Goal: Information Seeking & Learning: Learn about a topic

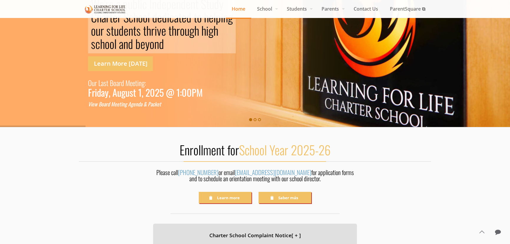
scroll to position [80, 0]
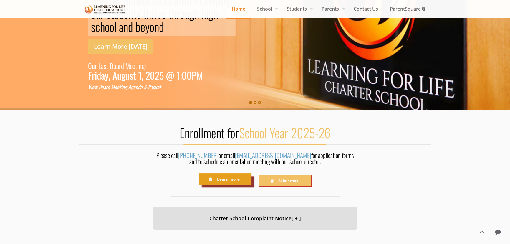
click at [224, 179] on link "Learn more" at bounding box center [225, 178] width 53 height 11
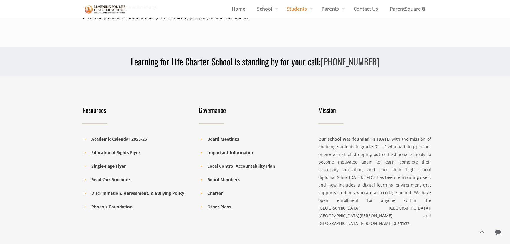
scroll to position [348, 0]
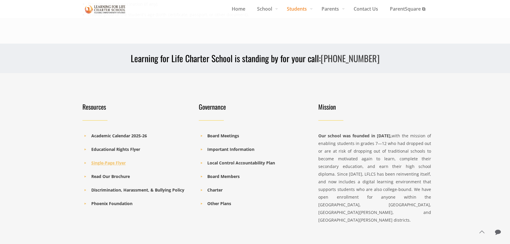
click at [111, 161] on b "Single-Page Flyer" at bounding box center [108, 163] width 34 height 6
click at [110, 177] on b "Read Our Brochure" at bounding box center [110, 177] width 39 height 6
click at [135, 189] on b "Discrimination, Harassment, & Bullying Policy" at bounding box center [137, 190] width 93 height 6
click at [227, 149] on b "Important Information" at bounding box center [230, 149] width 47 height 6
click at [210, 149] on b "Important Information" at bounding box center [230, 149] width 47 height 6
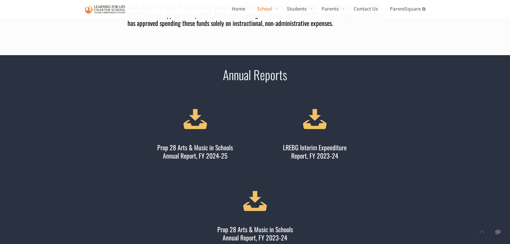
scroll to position [134, 0]
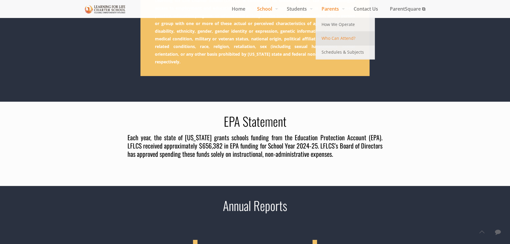
click at [329, 42] on span "Who Can Attend?" at bounding box center [339, 38] width 34 height 8
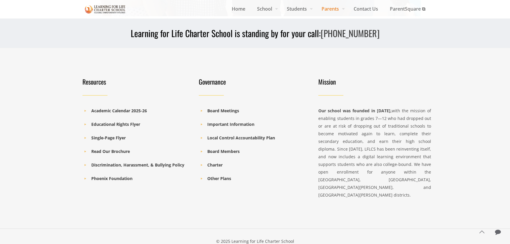
scroll to position [295, 0]
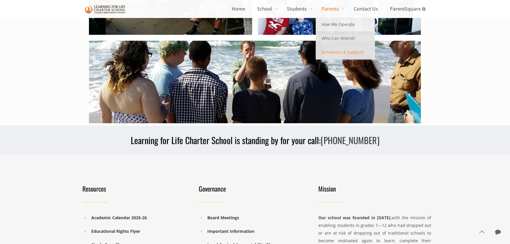
click at [332, 55] on span "Schedules & Subjects" at bounding box center [343, 52] width 42 height 8
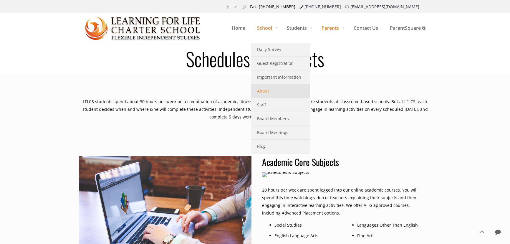
click at [262, 88] on span "About" at bounding box center [263, 91] width 12 height 8
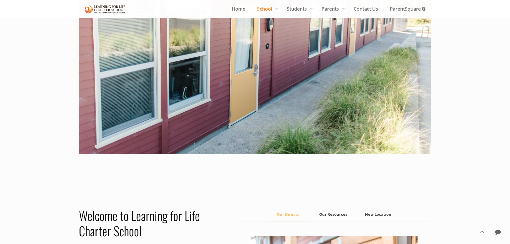
scroll to position [348, 0]
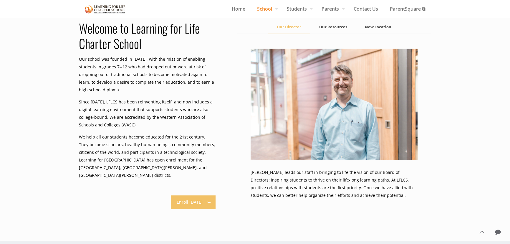
click at [336, 26] on link "Our Resources" at bounding box center [333, 26] width 46 height 13
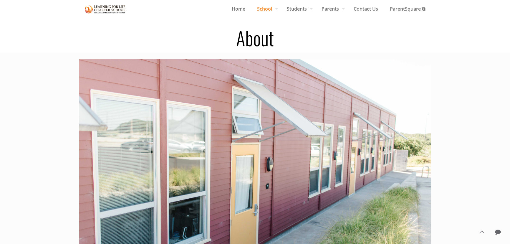
scroll to position [0, 0]
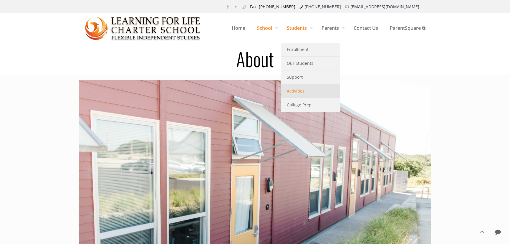
click at [300, 95] on link "Activities" at bounding box center [310, 91] width 59 height 14
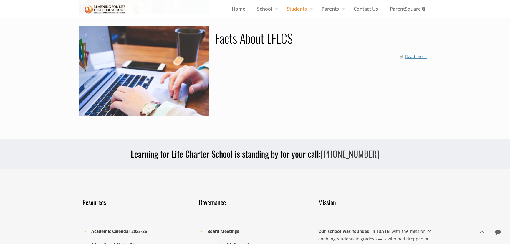
scroll to position [214, 0]
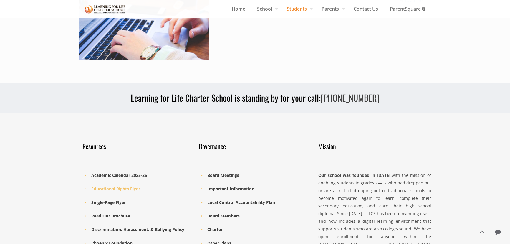
click at [123, 189] on b "Educational Rights Flyer" at bounding box center [115, 189] width 49 height 6
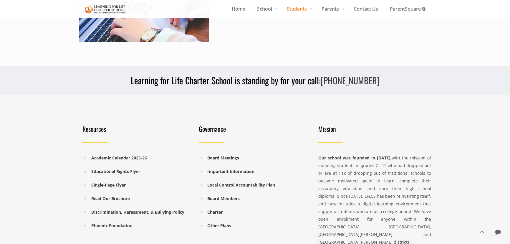
scroll to position [241, 0]
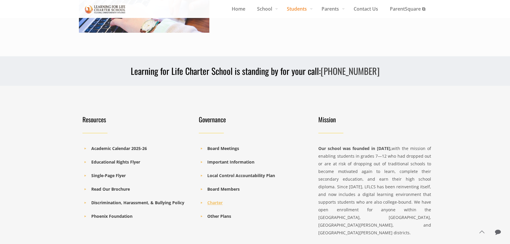
click at [218, 202] on b "Charter" at bounding box center [214, 203] width 15 height 6
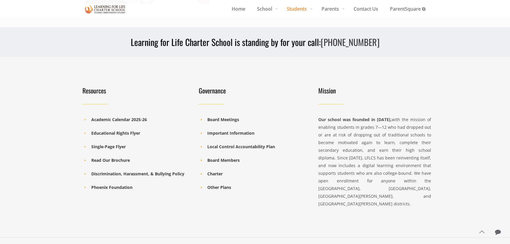
scroll to position [293, 0]
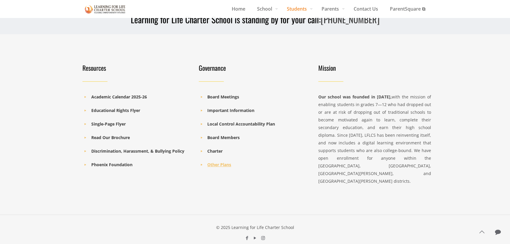
click at [211, 165] on b "Other Plans" at bounding box center [219, 165] width 24 height 6
click at [221, 109] on b "Important Information" at bounding box center [230, 111] width 47 height 6
click at [95, 96] on b "Academic Calendar 2025-26" at bounding box center [119, 97] width 56 height 6
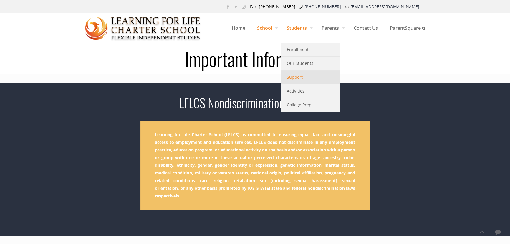
click at [295, 75] on span "Support" at bounding box center [295, 77] width 16 height 8
click at [293, 76] on span "Support" at bounding box center [295, 77] width 16 height 8
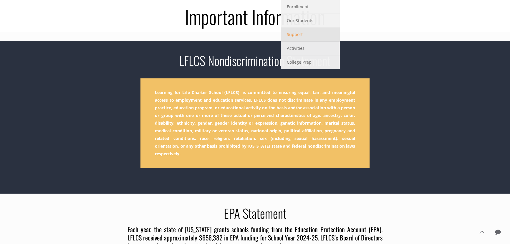
scroll to position [107, 0]
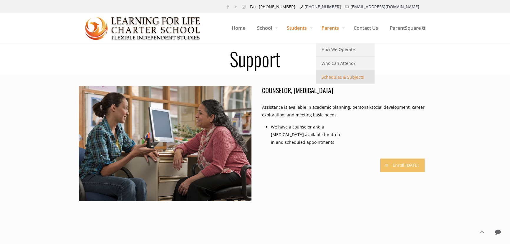
click at [327, 77] on span "Schedules & Subjects" at bounding box center [343, 77] width 42 height 8
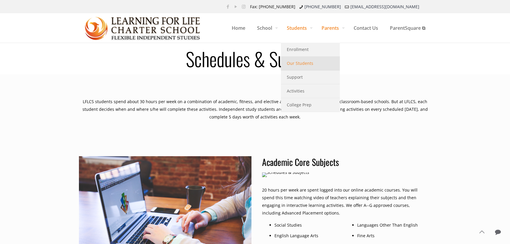
click at [288, 66] on span "Our Students" at bounding box center [300, 64] width 27 height 8
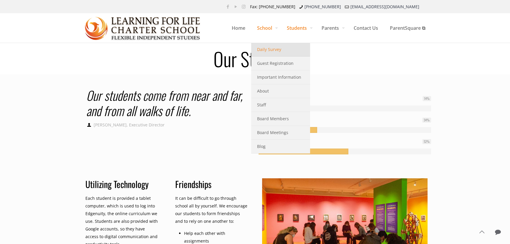
click at [266, 47] on span "Daily Survey" at bounding box center [269, 50] width 24 height 8
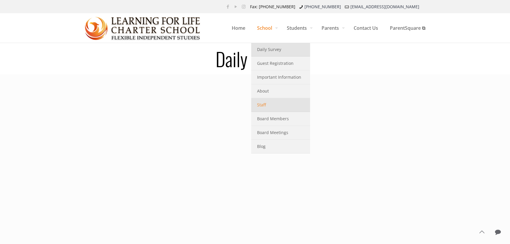
click at [267, 106] on link "Staff" at bounding box center [280, 105] width 59 height 14
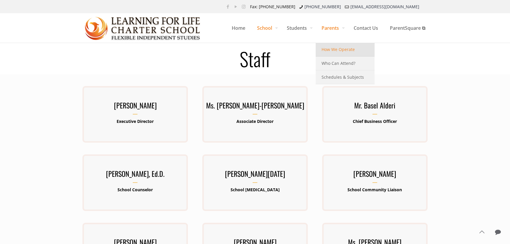
click at [326, 48] on span "How We Operate" at bounding box center [338, 50] width 33 height 8
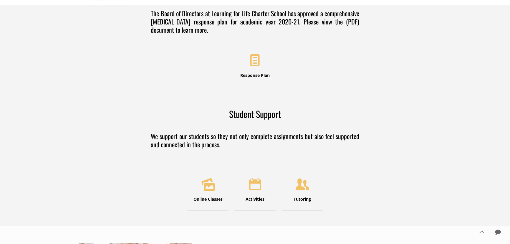
scroll to position [107, 0]
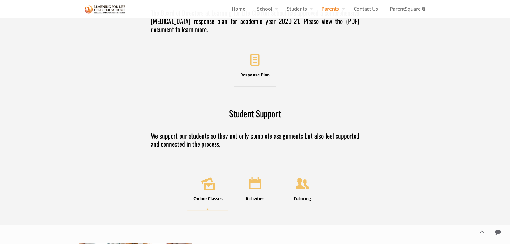
click at [208, 190] on icon at bounding box center [208, 183] width 19 height 18
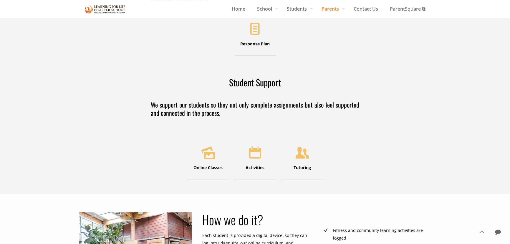
scroll to position [214, 0]
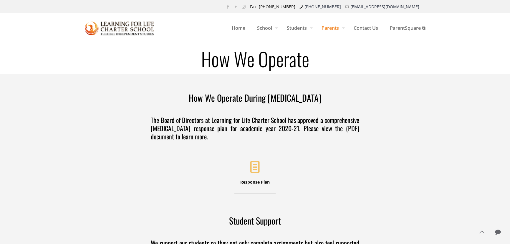
scroll to position [107, 0]
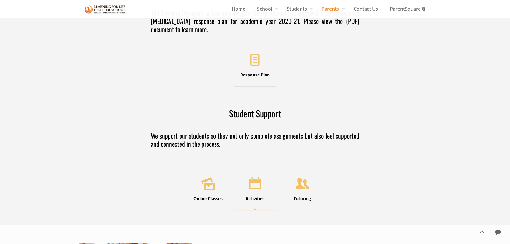
click at [254, 196] on span "Activities" at bounding box center [255, 199] width 19 height 6
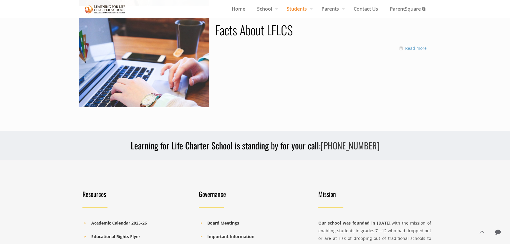
scroll to position [134, 0]
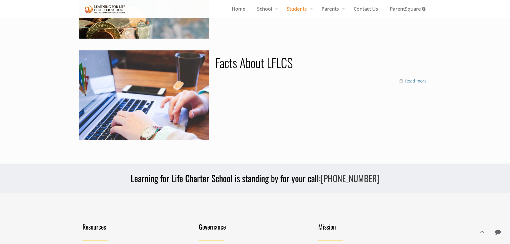
click at [412, 80] on link "Read more" at bounding box center [416, 81] width 22 height 6
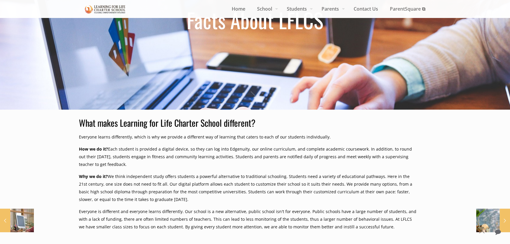
scroll to position [134, 0]
